Goal: Task Accomplishment & Management: Manage account settings

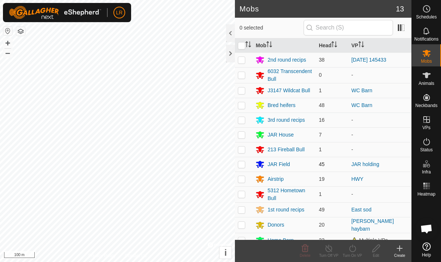
click at [243, 165] on p-checkbox at bounding box center [241, 164] width 7 height 6
checkbox input "true"
click at [332, 256] on div "Turn Off VP" at bounding box center [329, 256] width 24 height 6
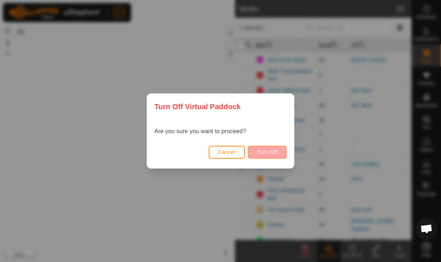
click at [272, 153] on span "Turn Off" at bounding box center [267, 152] width 20 height 6
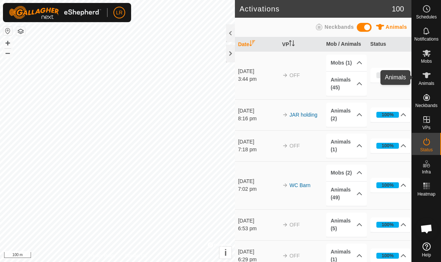
click at [428, 83] on span "Animals" at bounding box center [426, 83] width 16 height 4
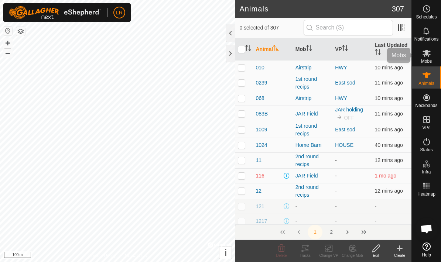
click at [425, 54] on icon at bounding box center [426, 53] width 8 height 7
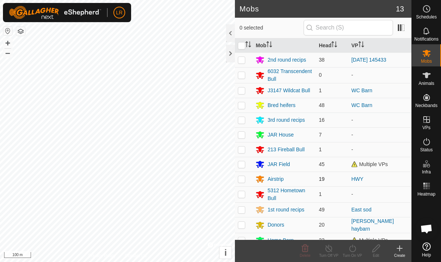
click at [243, 179] on p-checkbox at bounding box center [241, 179] width 7 height 6
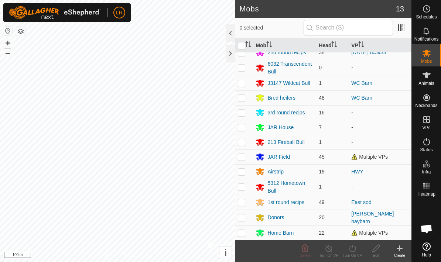
scroll to position [7, 0]
click at [241, 174] on p-checkbox at bounding box center [241, 172] width 7 height 6
checkbox input "true"
click at [307, 252] on icon at bounding box center [304, 248] width 9 height 9
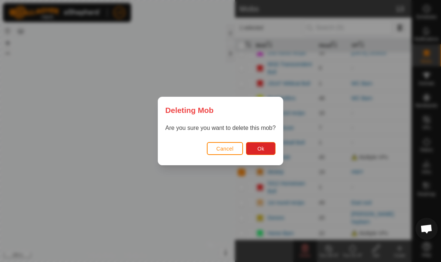
click at [235, 148] on button "Cancel" at bounding box center [225, 148] width 37 height 13
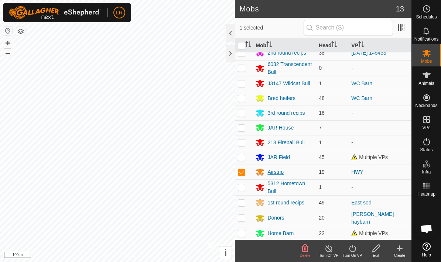
click at [279, 172] on div "Airstrip" at bounding box center [275, 172] width 16 height 8
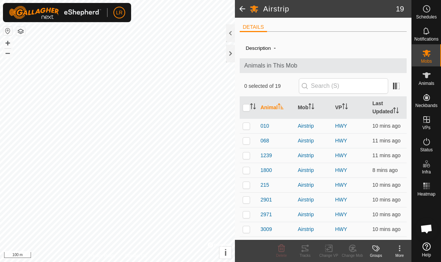
click at [246, 10] on span at bounding box center [242, 9] width 15 height 18
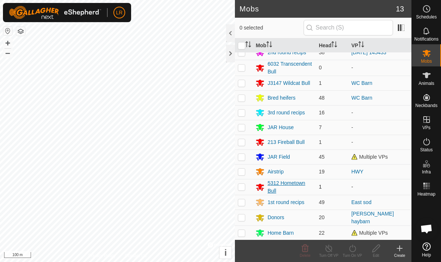
scroll to position [7, 0]
click at [241, 173] on p-checkbox at bounding box center [241, 172] width 7 height 6
checkbox input "true"
click at [330, 249] on icon at bounding box center [328, 248] width 9 height 9
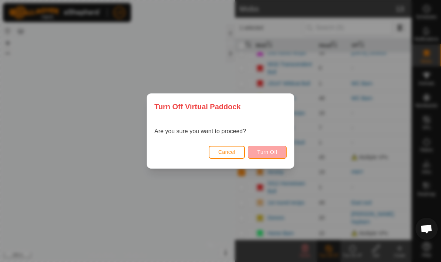
click at [270, 149] on span "Turn Off" at bounding box center [267, 152] width 20 height 6
